Goal: Task Accomplishment & Management: Use online tool/utility

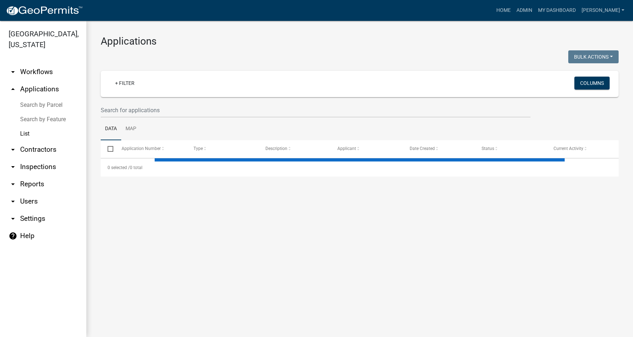
select select "3: 100"
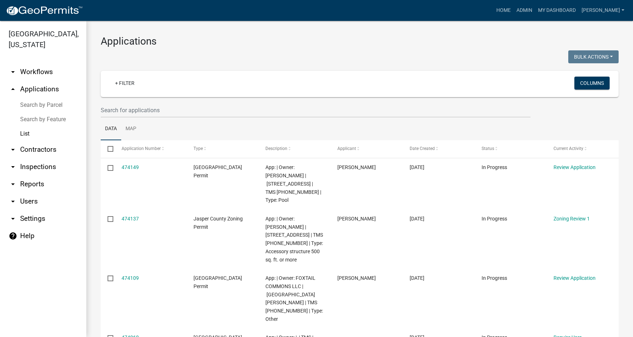
click at [36, 187] on link "arrow_drop_down Reports" at bounding box center [43, 184] width 86 height 17
select select "0: null"
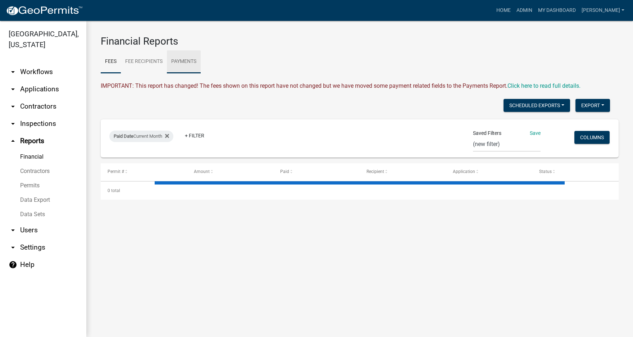
click at [184, 61] on link "Payments" at bounding box center [184, 61] width 34 height 23
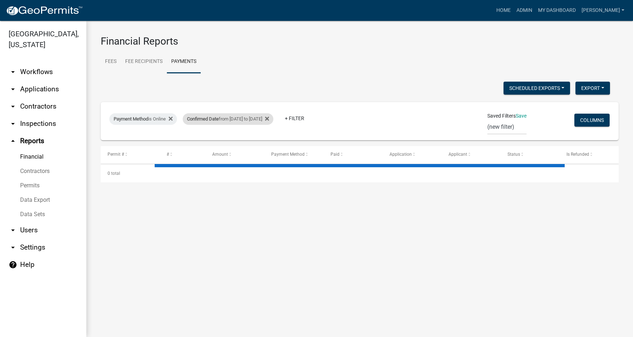
click at [273, 118] on div "Confirmed Date from [DATE] to [DATE]" at bounding box center [228, 119] width 91 height 12
select select "custom"
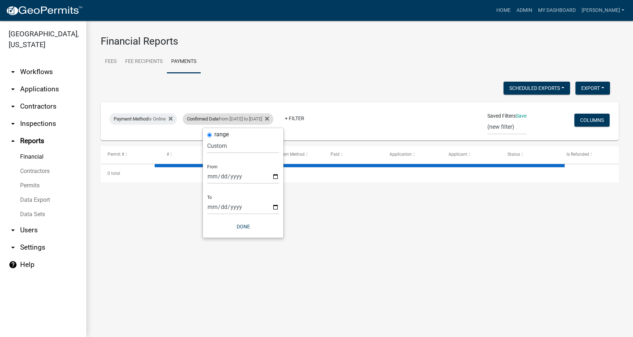
select select "3: 100"
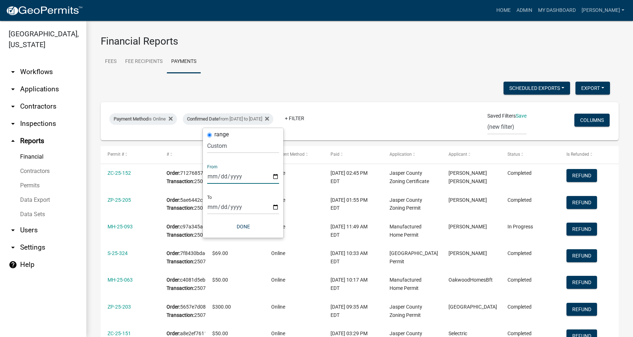
click at [213, 177] on input "[DATE]" at bounding box center [243, 176] width 72 height 15
type input "[DATE]"
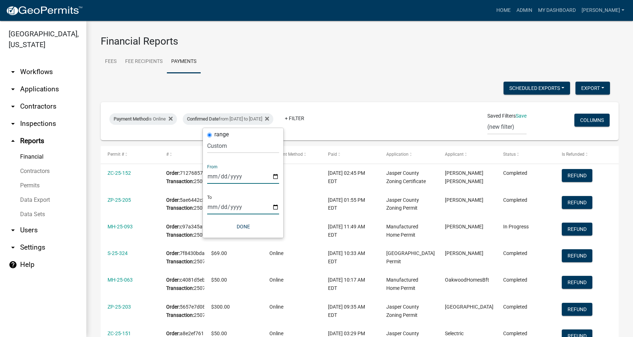
click at [212, 207] on input "[DATE]" at bounding box center [243, 207] width 72 height 15
type input "[DATE]"
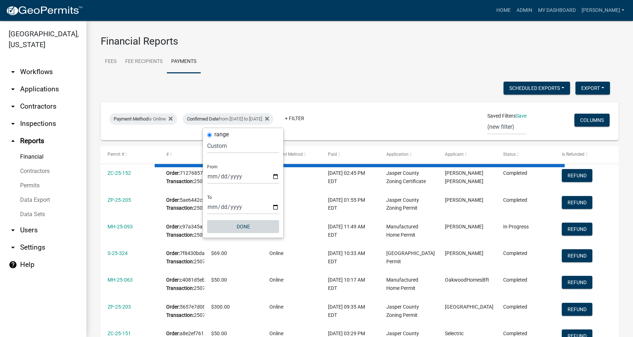
click at [249, 226] on button "Done" at bounding box center [243, 226] width 72 height 13
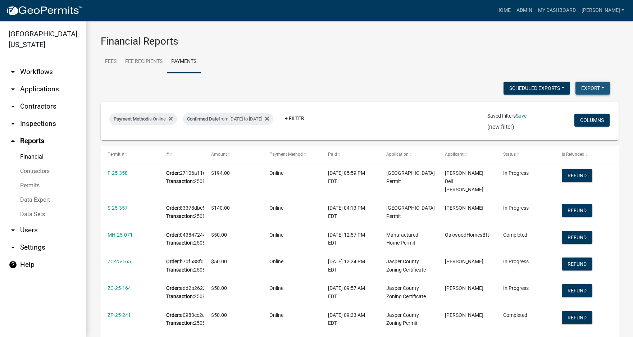
click at [593, 87] on button "Export" at bounding box center [593, 88] width 35 height 13
click at [569, 105] on button "Excel Format (.xlsx)" at bounding box center [576, 106] width 67 height 17
